Goal: Find specific page/section: Find specific page/section

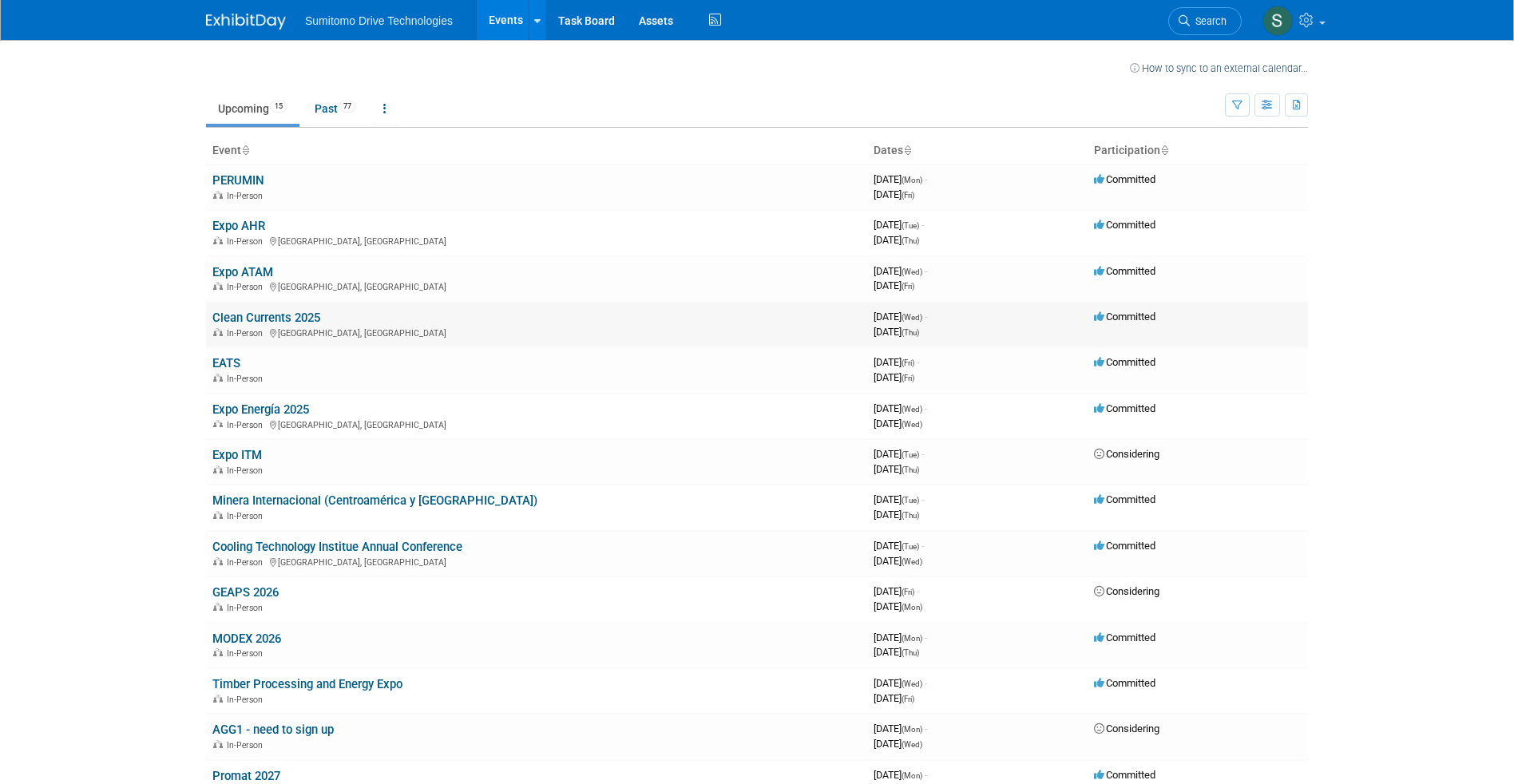
click at [253, 322] on link "Clean Currents 2025" at bounding box center [266, 318] width 108 height 14
click at [228, 366] on link "EATS" at bounding box center [226, 362] width 28 height 14
click at [226, 362] on link "EATS" at bounding box center [226, 362] width 28 height 14
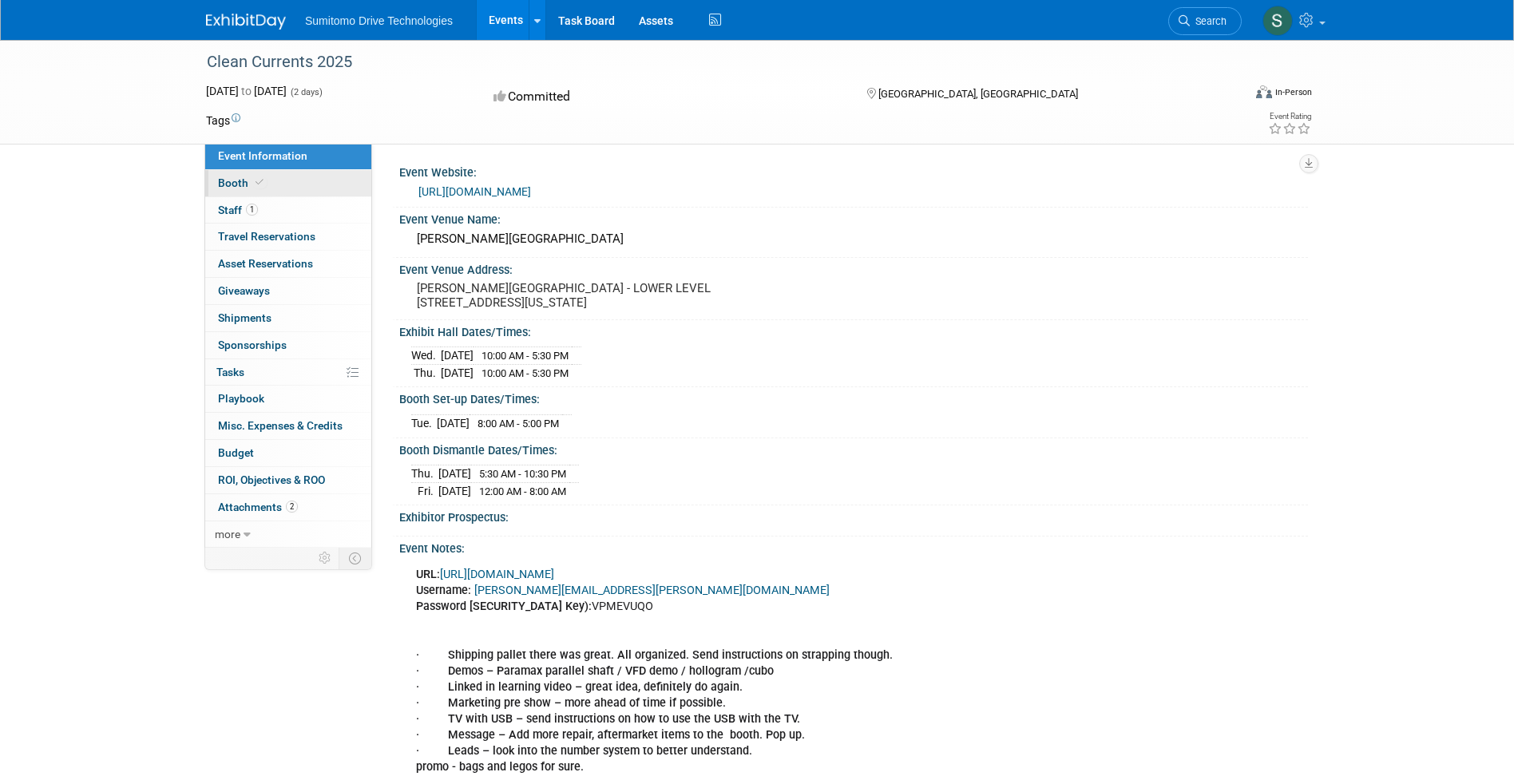
click at [257, 180] on icon at bounding box center [259, 182] width 8 height 9
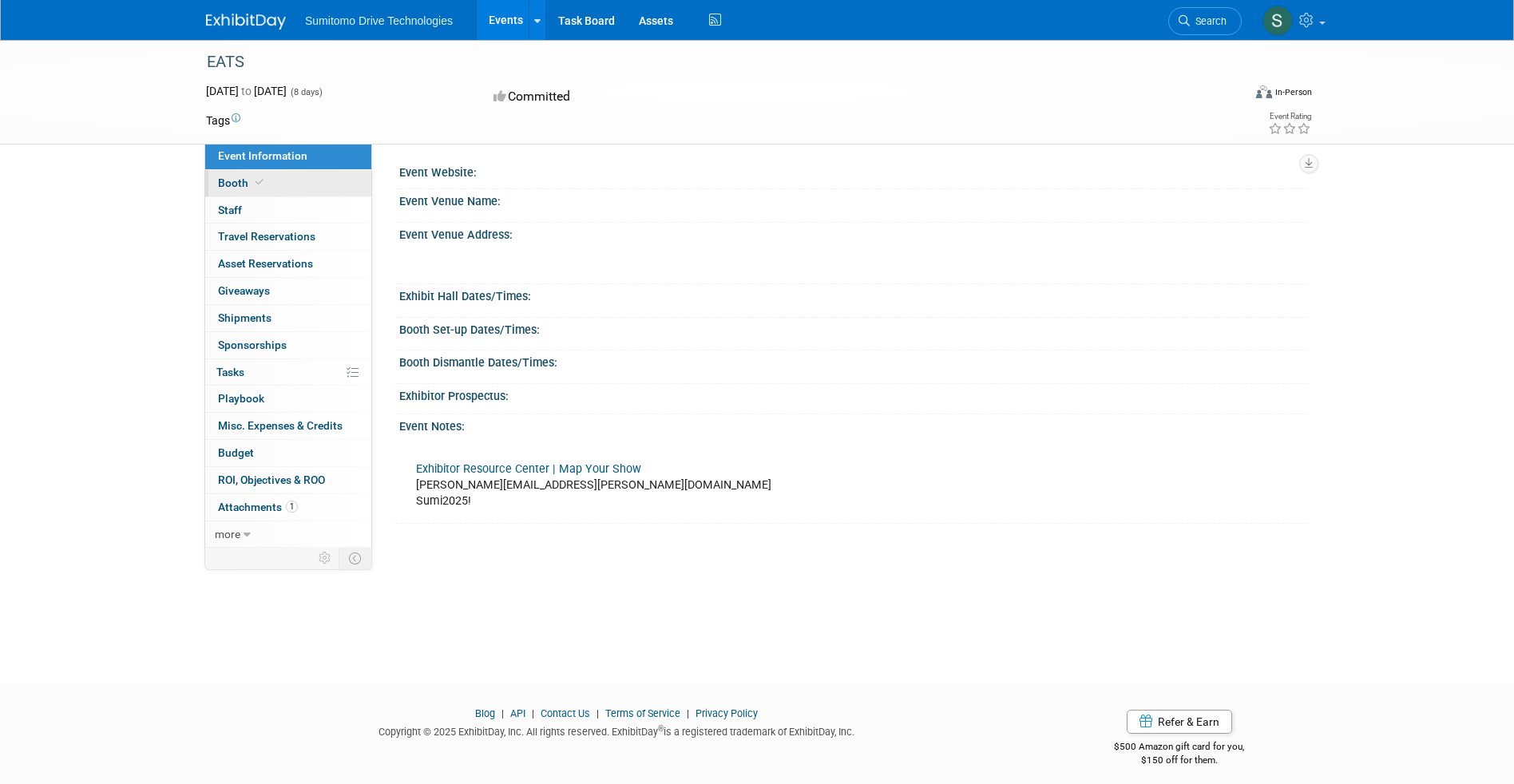
click at [242, 189] on span "Booth" at bounding box center [242, 182] width 49 height 12
